Goal: Information Seeking & Learning: Learn about a topic

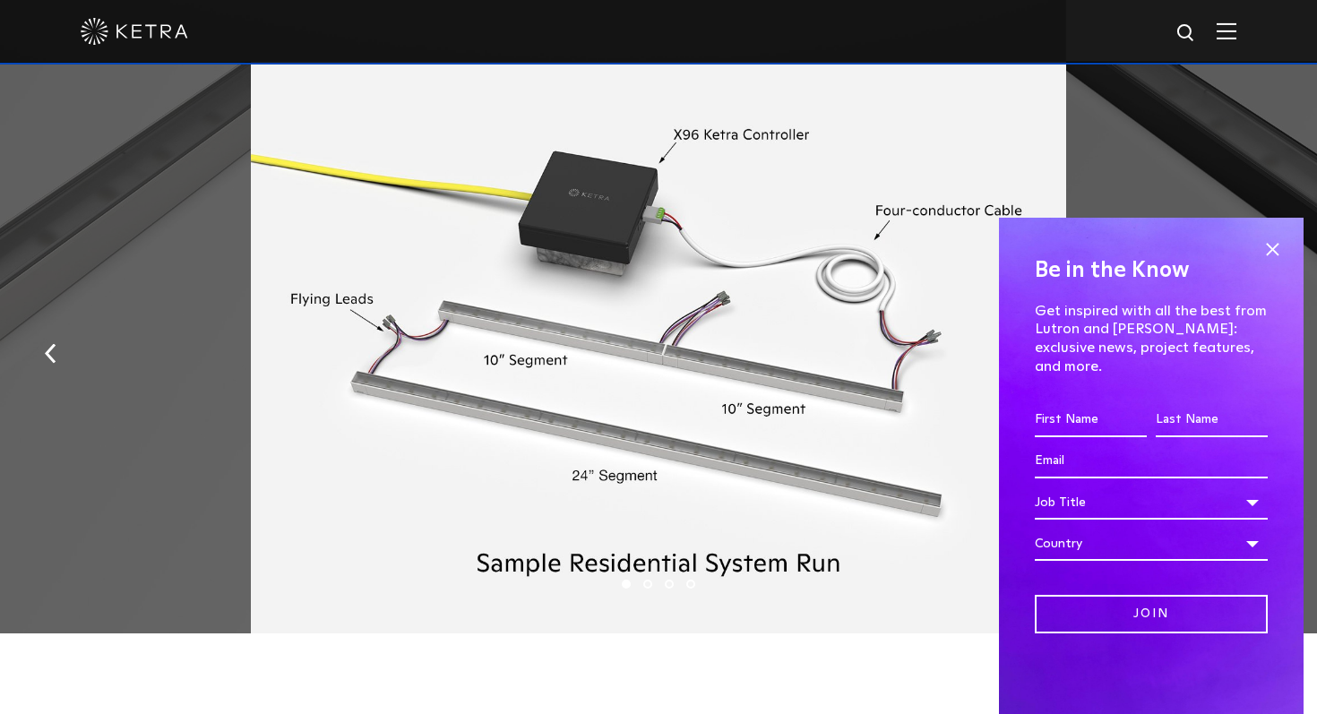
scroll to position [2222, 0]
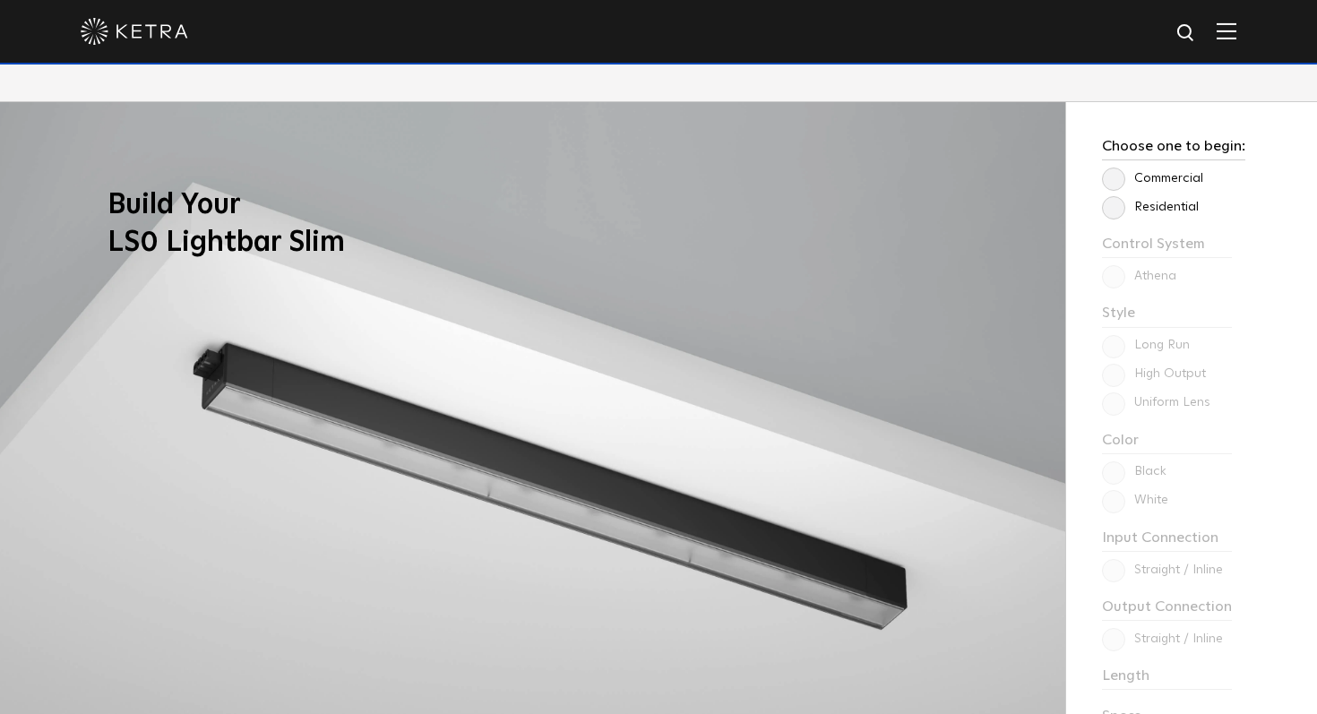
scroll to position [1492, 0]
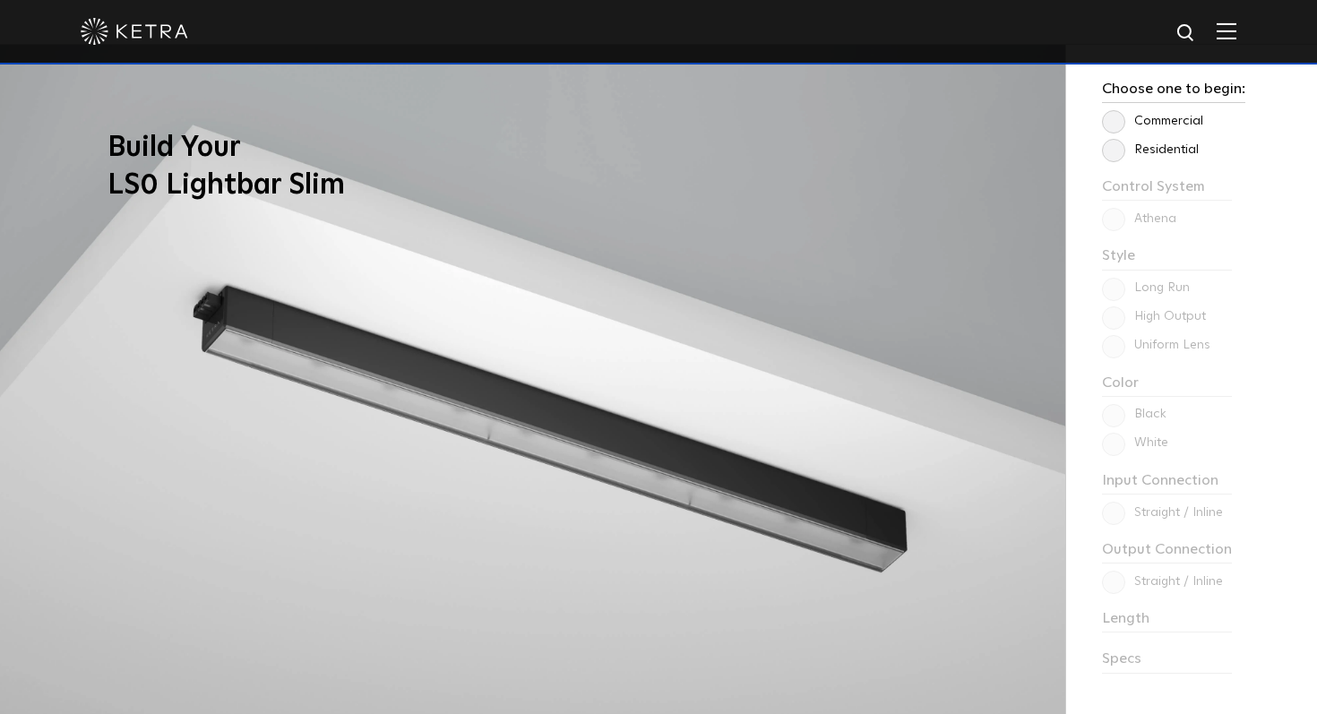
click at [1107, 158] on label "Residential" at bounding box center [1150, 149] width 97 height 15
click at [0, 0] on input "Residential" at bounding box center [0, 0] width 0 height 0
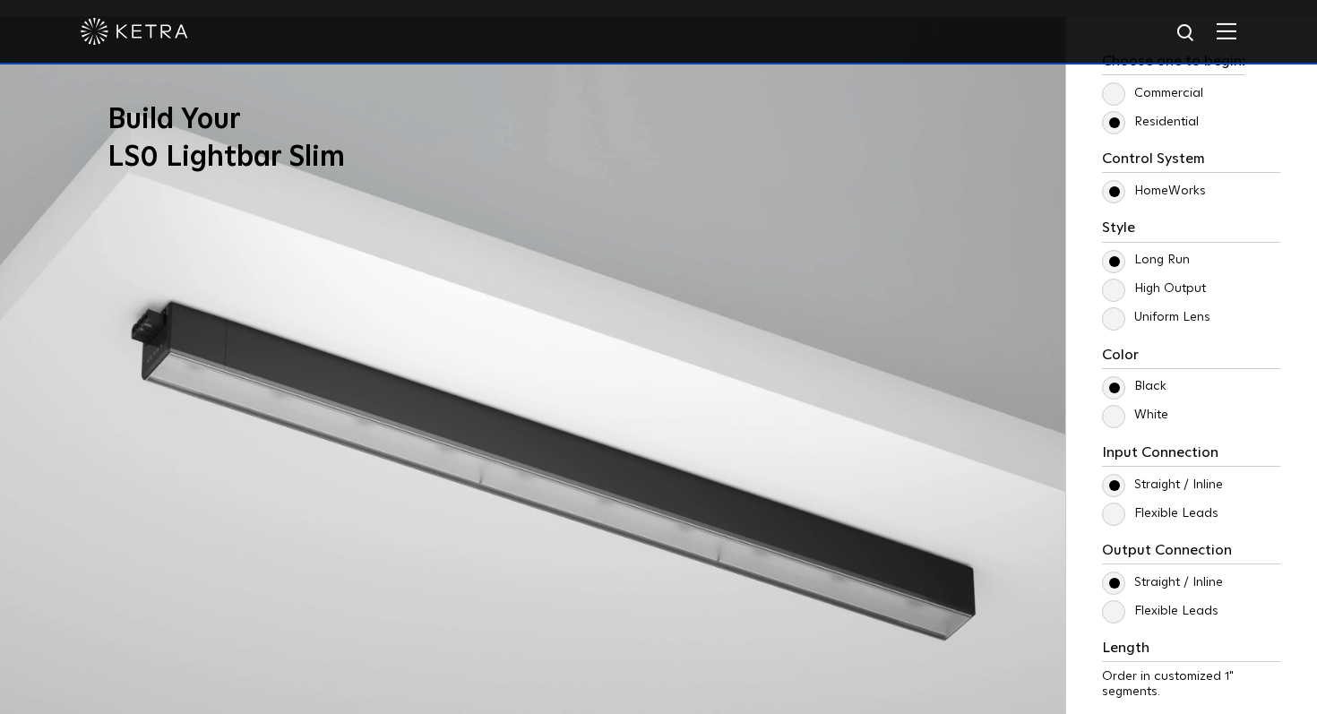
scroll to position [1532, 0]
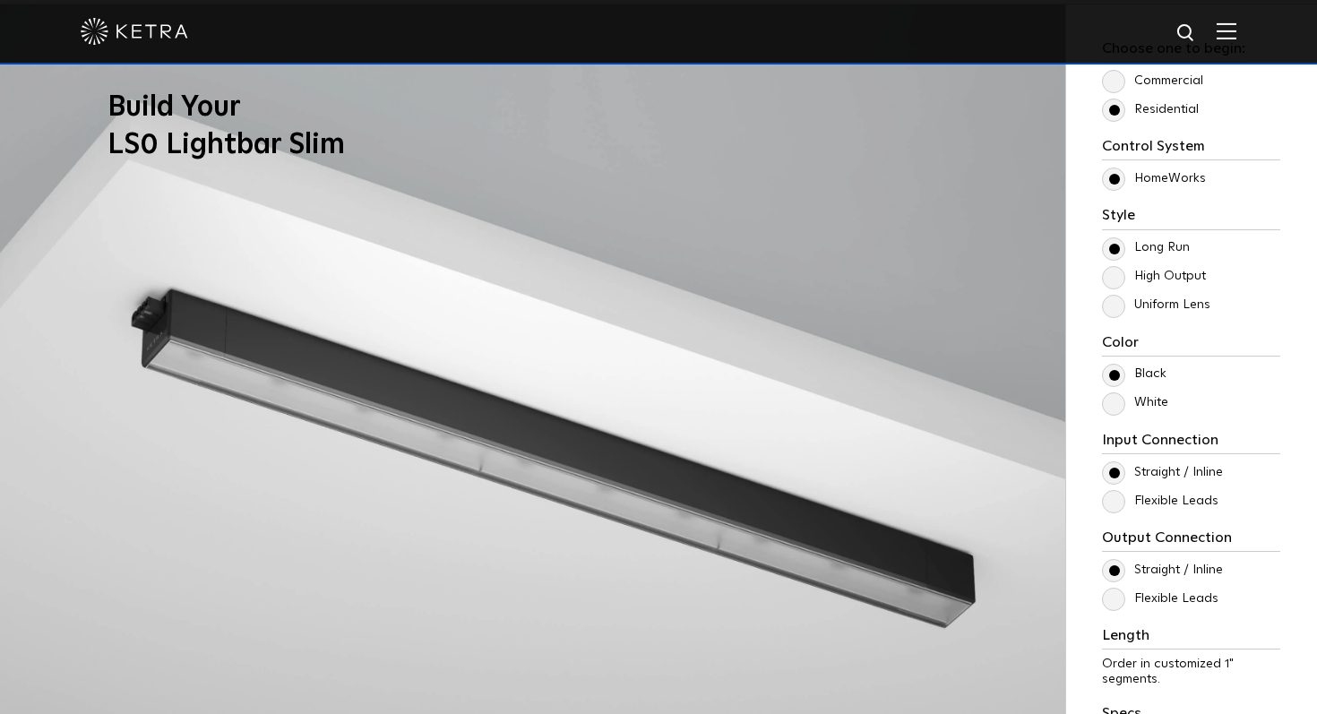
click at [1119, 306] on label "Uniform Lens" at bounding box center [1156, 304] width 108 height 15
click at [0, 0] on input "Uniform Lens" at bounding box center [0, 0] width 0 height 0
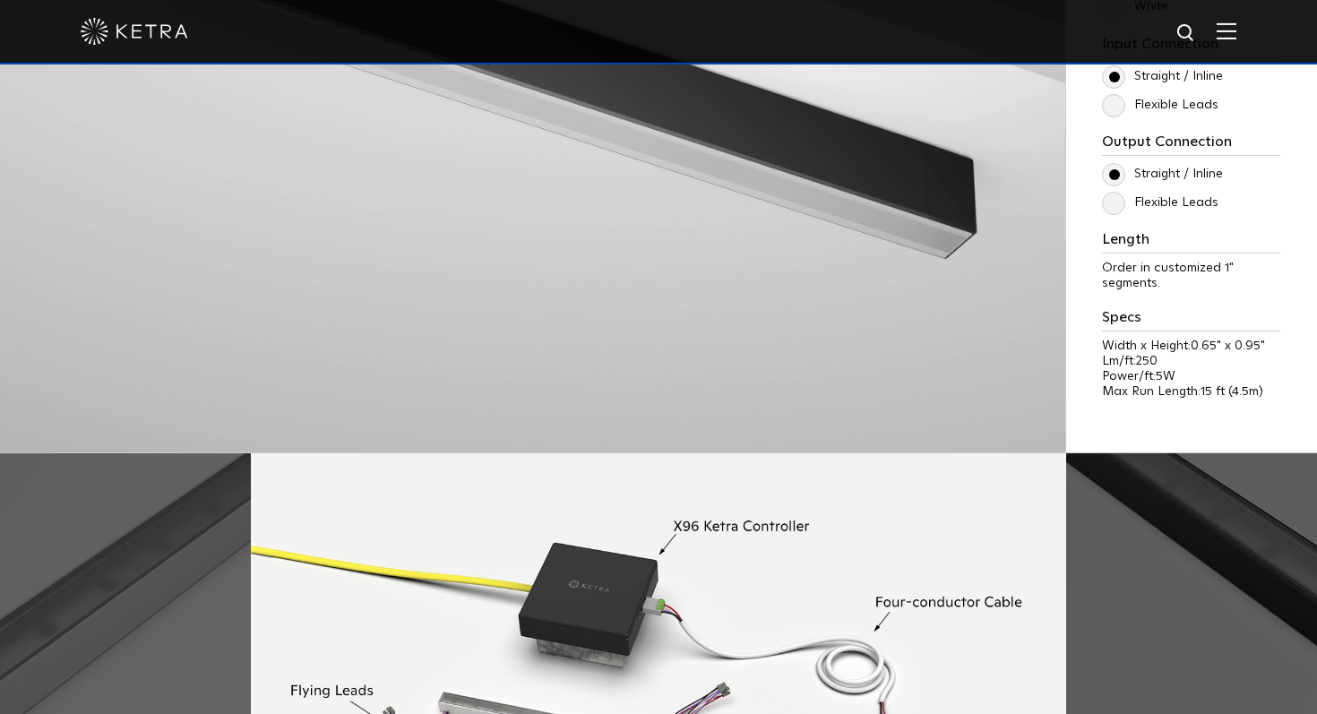
scroll to position [2037, 0]
